Goal: Information Seeking & Learning: Compare options

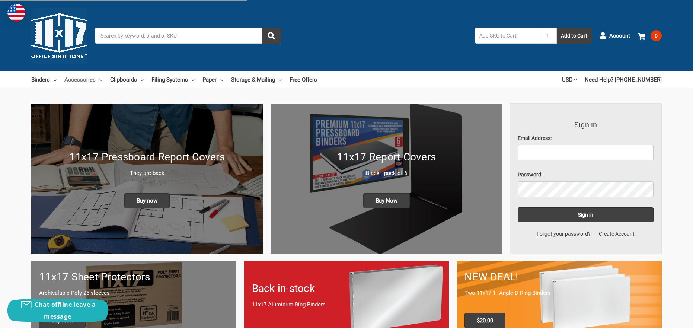
click at [74, 79] on link "Accessories" at bounding box center [83, 80] width 38 height 16
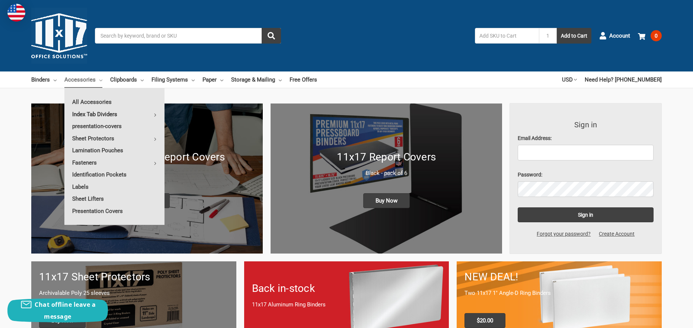
click at [117, 116] on link "Index Tab Dividers" at bounding box center [114, 114] width 100 height 12
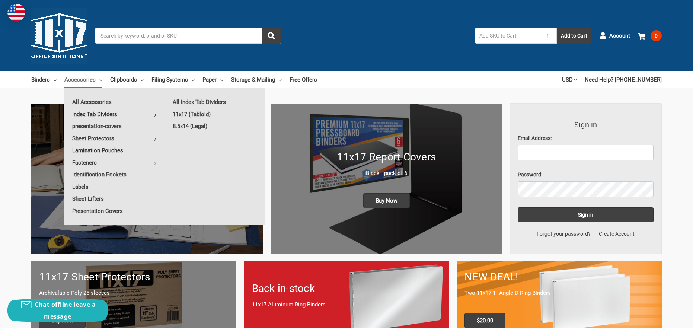
click at [92, 151] on link "Lamination Pouches" at bounding box center [114, 150] width 100 height 12
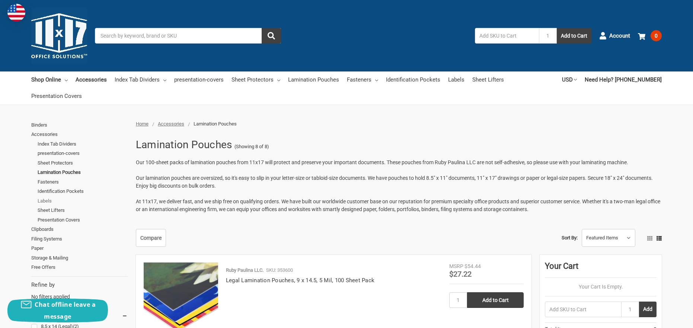
click at [49, 196] on link "Labels" at bounding box center [83, 201] width 90 height 10
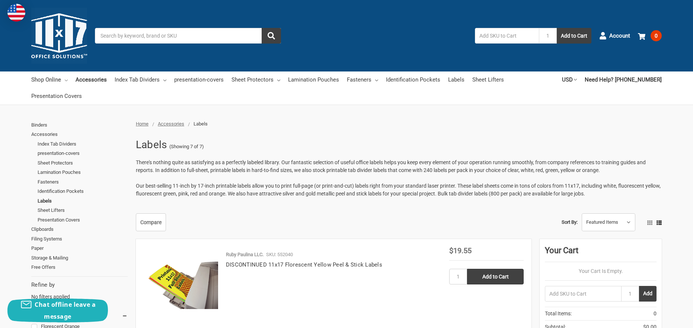
click at [42, 81] on link "Shop Online" at bounding box center [49, 80] width 36 height 16
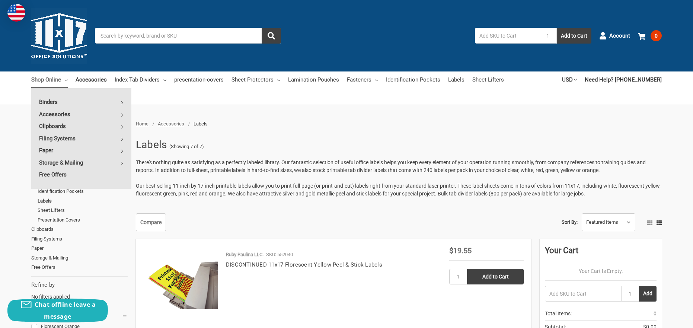
click at [49, 151] on link "Paper" at bounding box center [81, 150] width 100 height 12
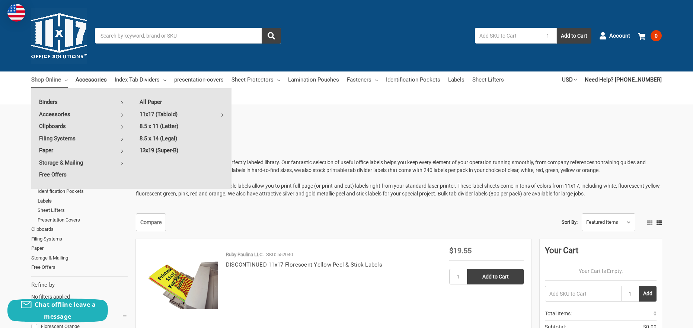
click at [163, 150] on link "13x19 (Super-B)" at bounding box center [182, 150] width 100 height 12
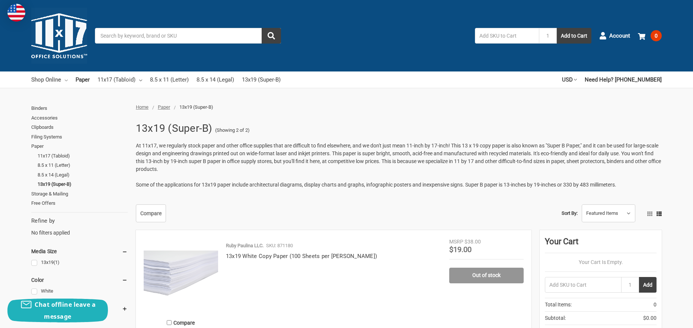
click at [51, 80] on link "Shop Online" at bounding box center [49, 80] width 36 height 16
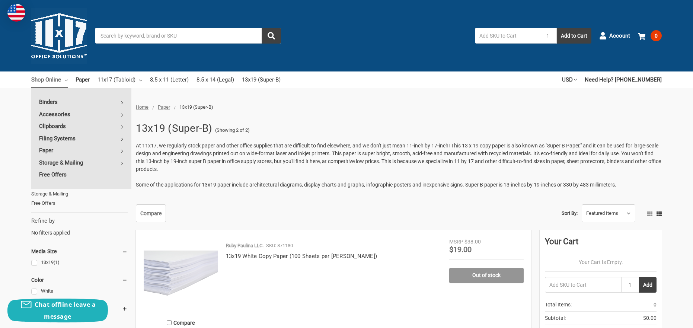
click at [53, 139] on link "Filing Systems" at bounding box center [81, 139] width 100 height 12
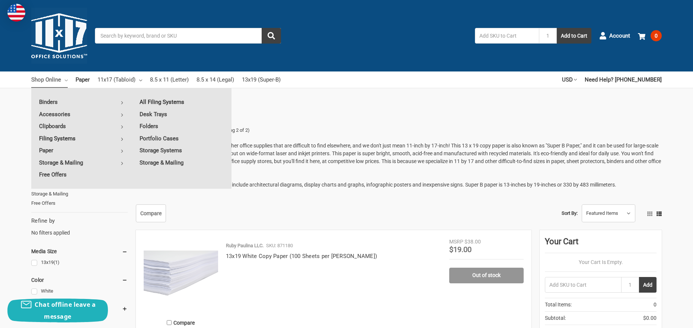
click at [164, 101] on link "All Filing Systems" at bounding box center [182, 102] width 100 height 12
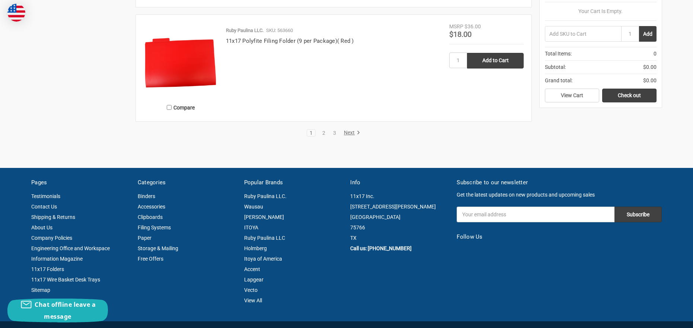
scroll to position [1522, 0]
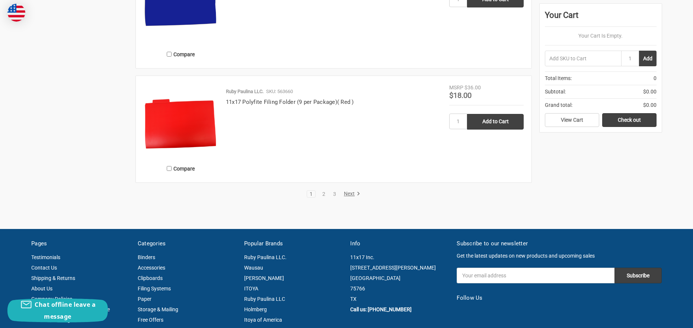
click at [351, 194] on link "Next" at bounding box center [350, 194] width 19 height 7
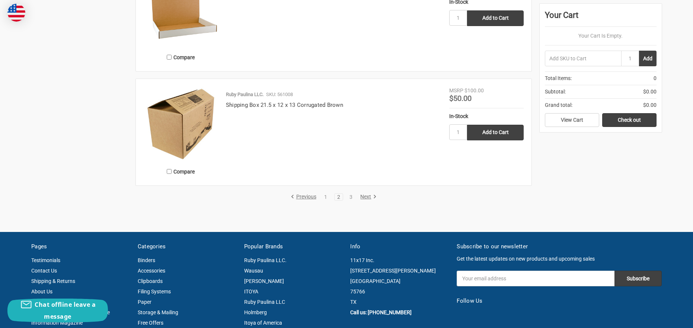
scroll to position [1472, 0]
click at [368, 196] on link "Next" at bounding box center [367, 196] width 19 height 7
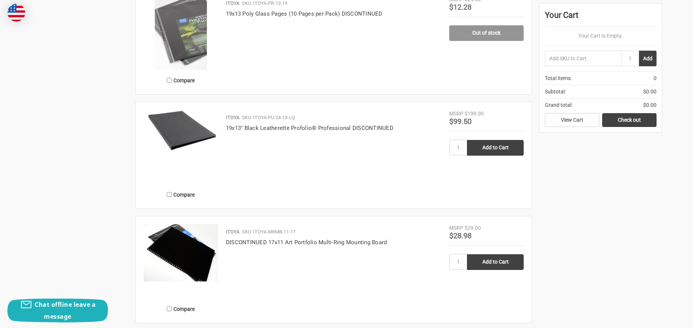
scroll to position [763, 0]
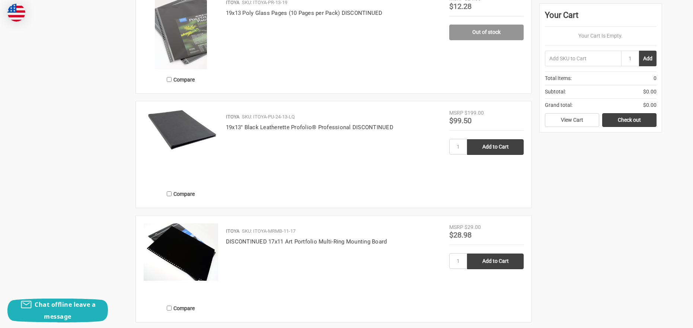
click at [191, 130] on img at bounding box center [181, 129] width 74 height 41
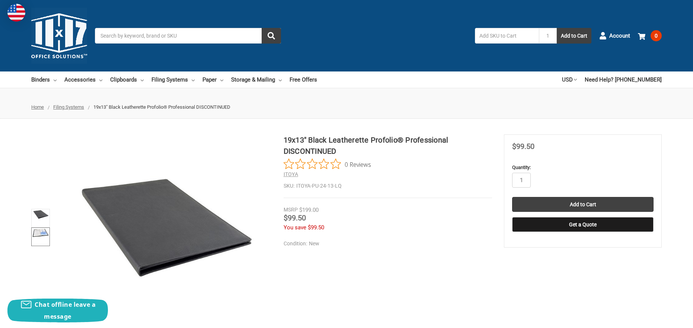
click at [36, 238] on link at bounding box center [40, 237] width 19 height 19
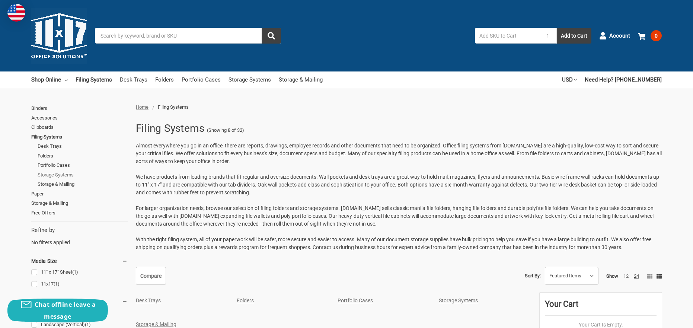
scroll to position [9, 0]
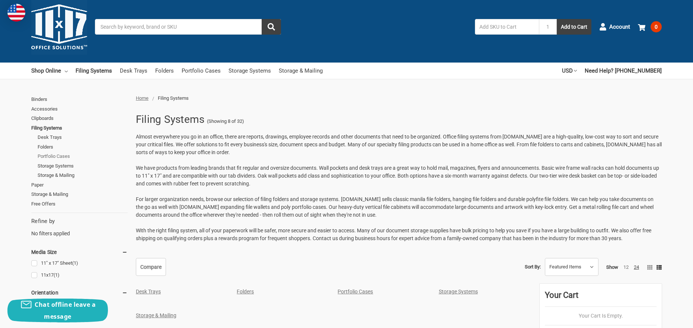
click at [42, 157] on link "Portfolio Cases" at bounding box center [83, 157] width 90 height 10
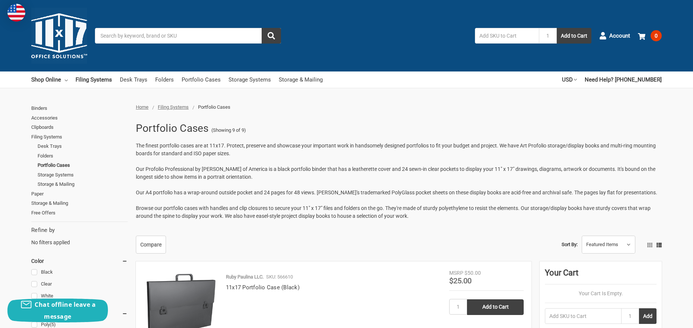
scroll to position [0, 0]
